Goal: Book appointment/travel/reservation

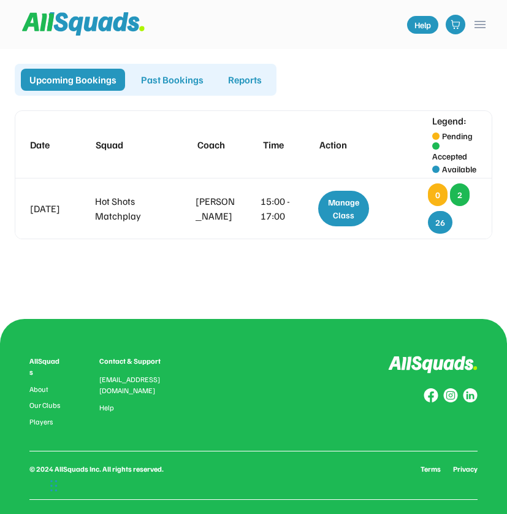
click at [478, 25] on button "menu" at bounding box center [480, 24] width 15 height 15
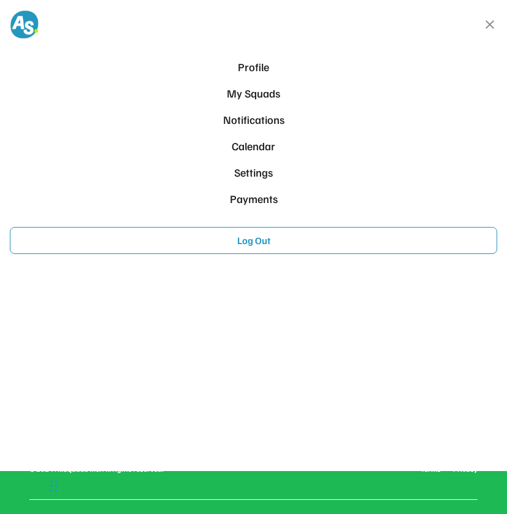
click at [250, 68] on div "Profile" at bounding box center [254, 67] width 478 height 17
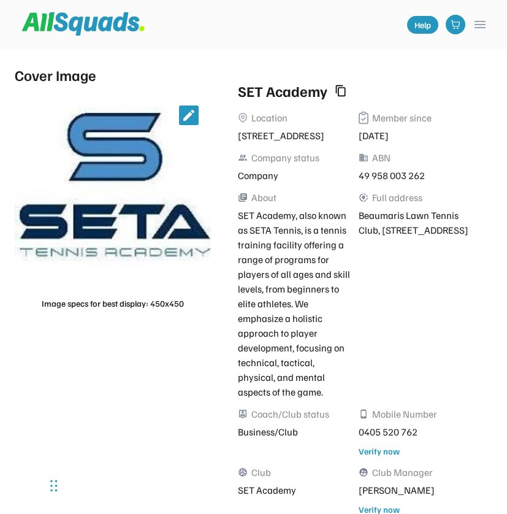
click at [478, 20] on button "menu" at bounding box center [480, 24] width 15 height 15
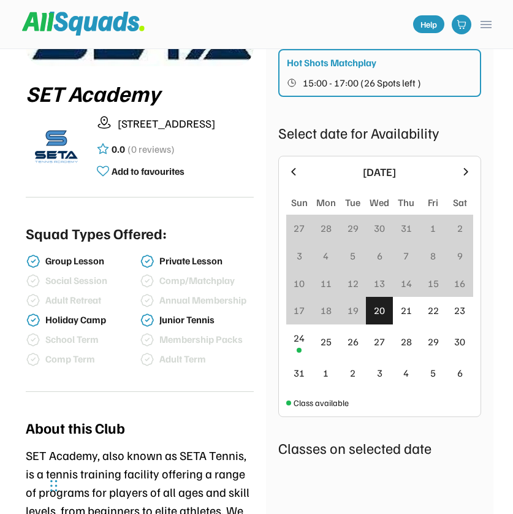
scroll to position [151, 0]
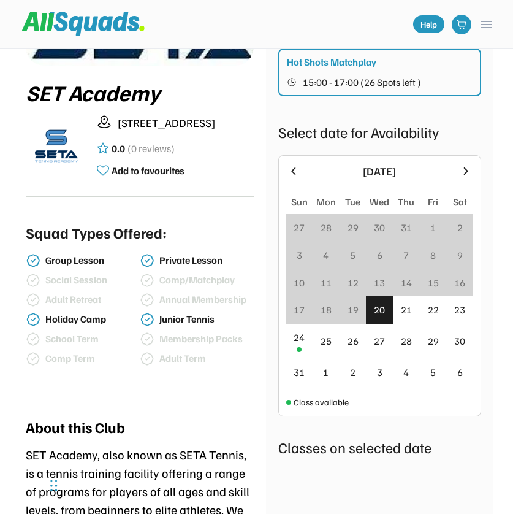
click at [469, 169] on icon at bounding box center [465, 170] width 13 height 13
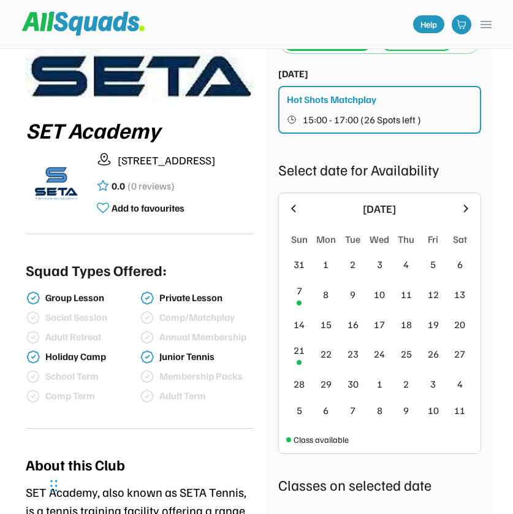
scroll to position [112, 0]
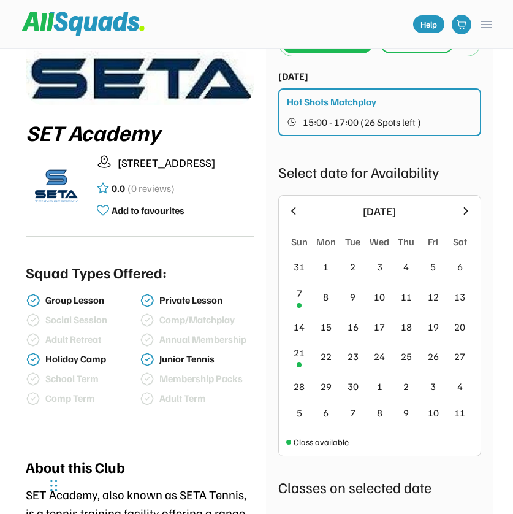
click at [289, 207] on icon at bounding box center [293, 210] width 13 height 13
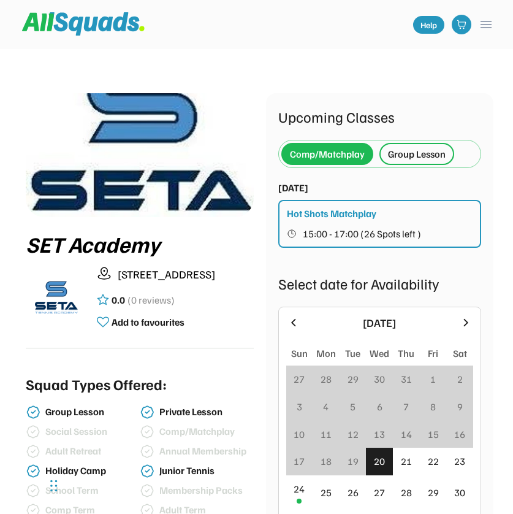
scroll to position [0, 0]
click at [340, 220] on div "Hot Shots Matchplay" at bounding box center [332, 213] width 90 height 15
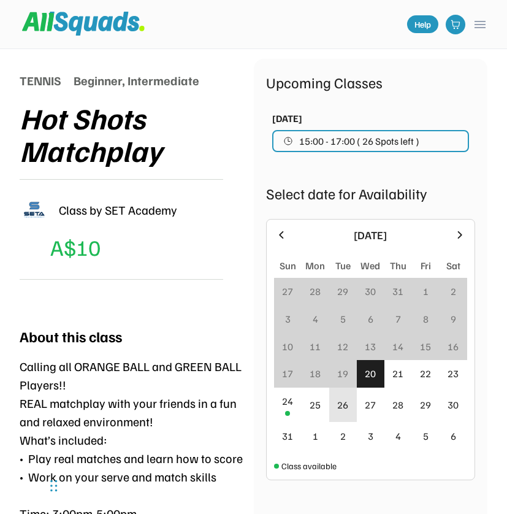
scroll to position [121, 0]
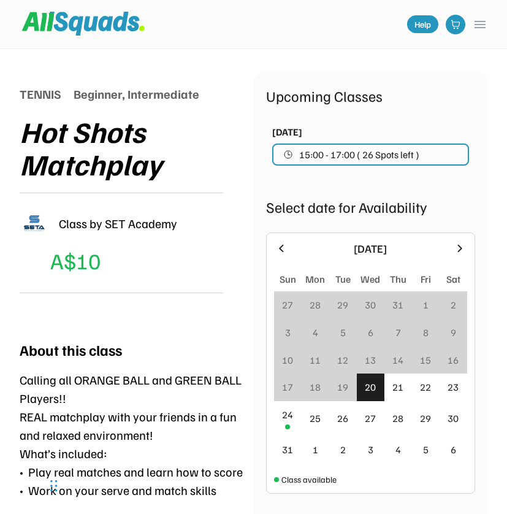
click at [460, 249] on icon at bounding box center [460, 247] width 4 height 7
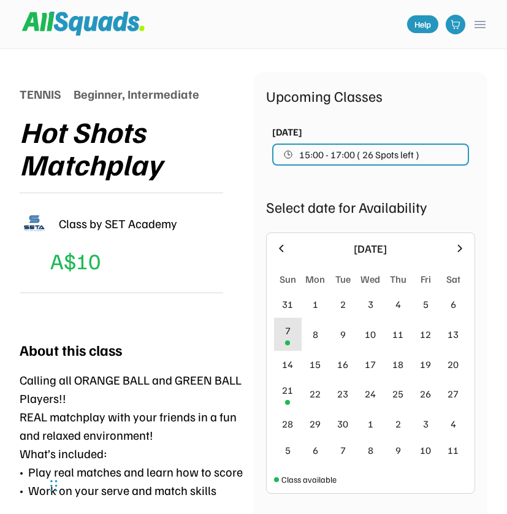
click at [284, 337] on div "7" at bounding box center [288, 335] width 28 height 34
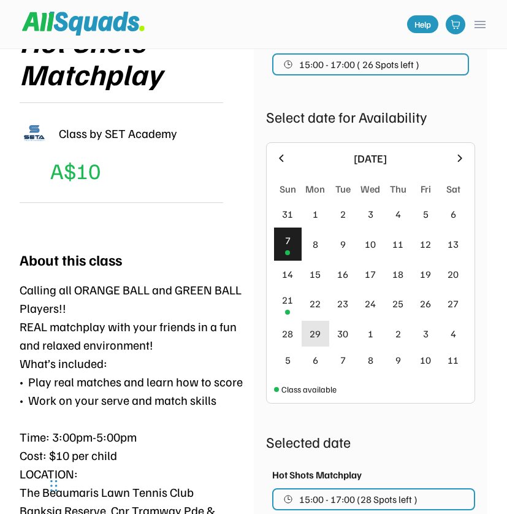
scroll to position [213, 0]
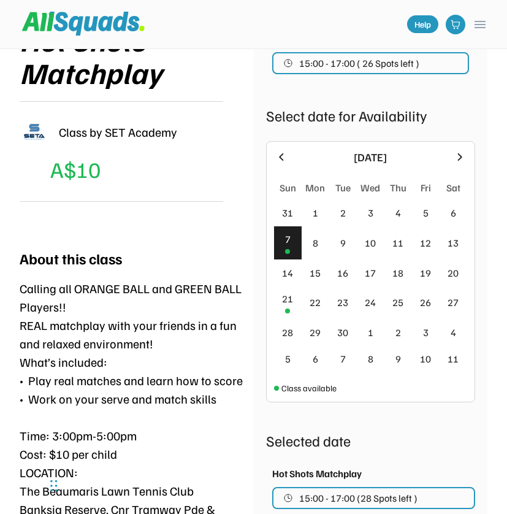
click at [277, 153] on icon at bounding box center [281, 156] width 13 height 13
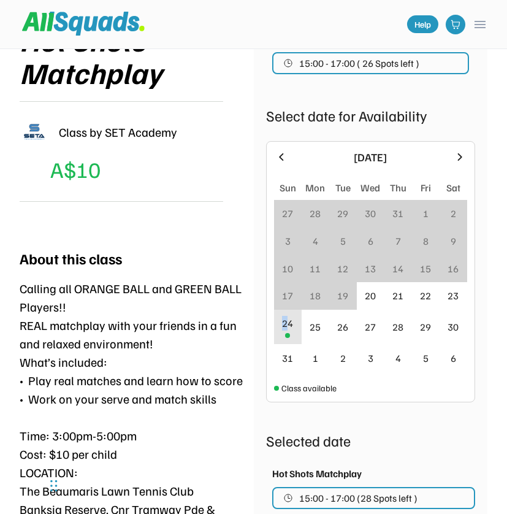
click at [285, 326] on div "24" at bounding box center [287, 323] width 11 height 15
click at [289, 330] on div "24" at bounding box center [287, 323] width 11 height 15
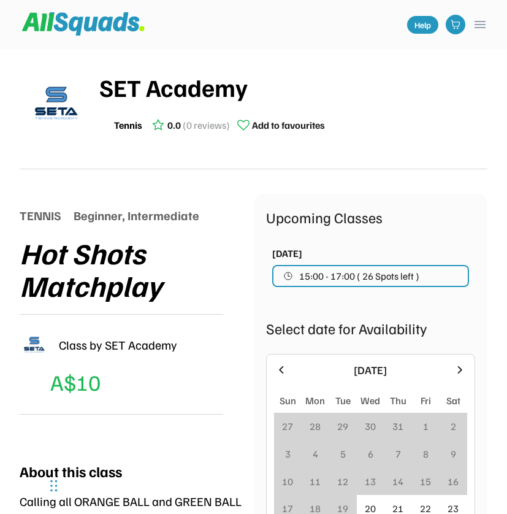
scroll to position [0, 0]
